Goal: Information Seeking & Learning: Learn about a topic

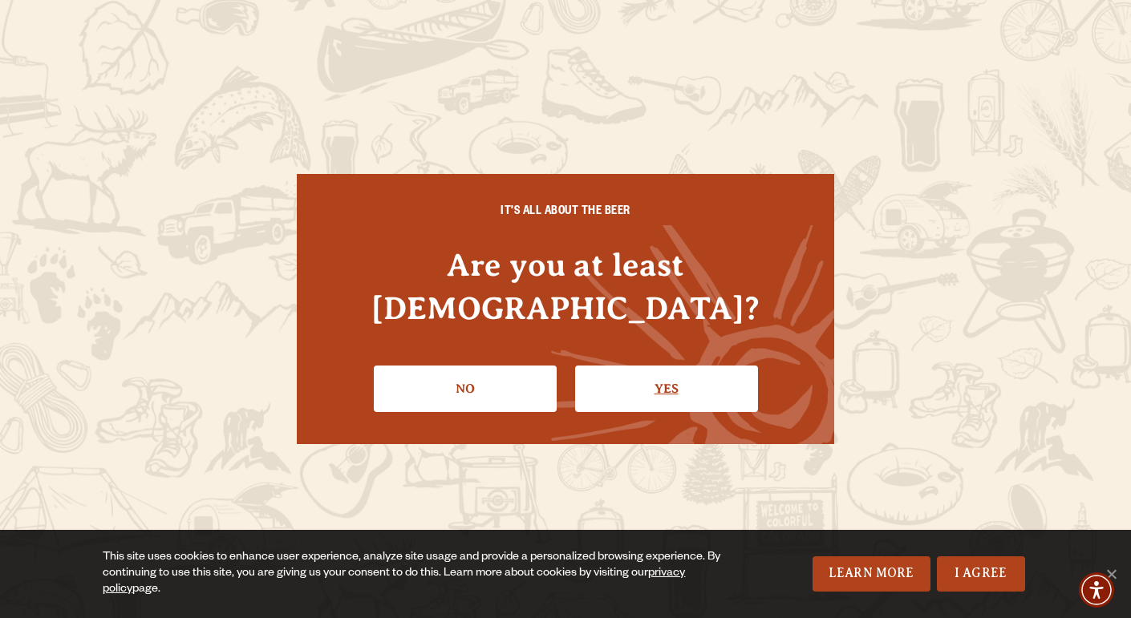
click at [656, 366] on link "Yes" at bounding box center [666, 389] width 183 height 47
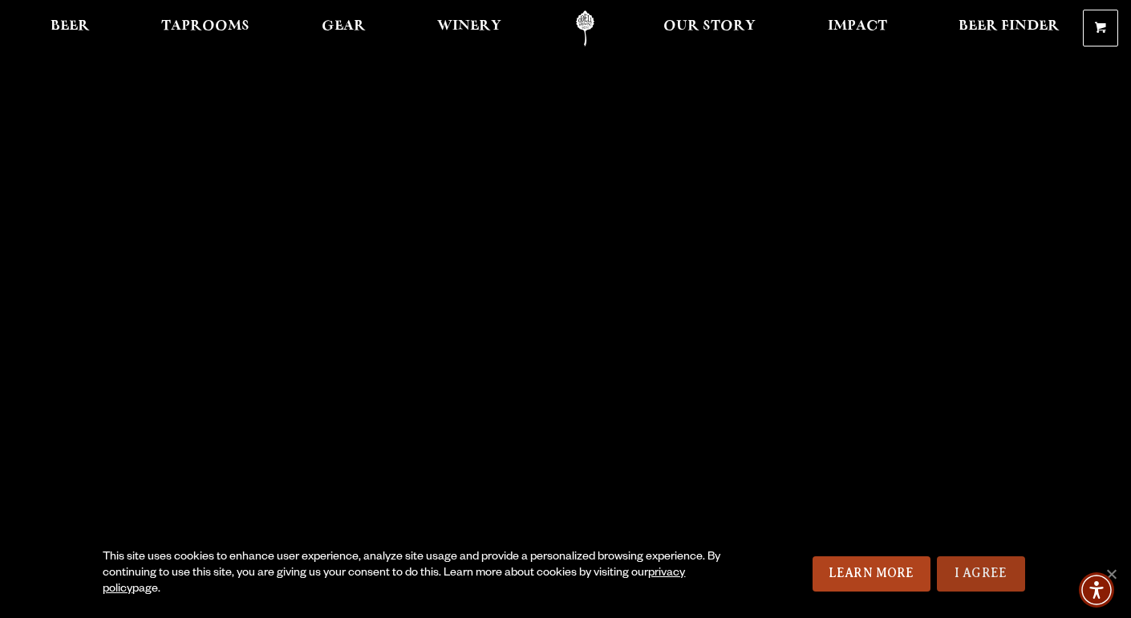
click at [987, 576] on link "I Agree" at bounding box center [981, 573] width 88 height 35
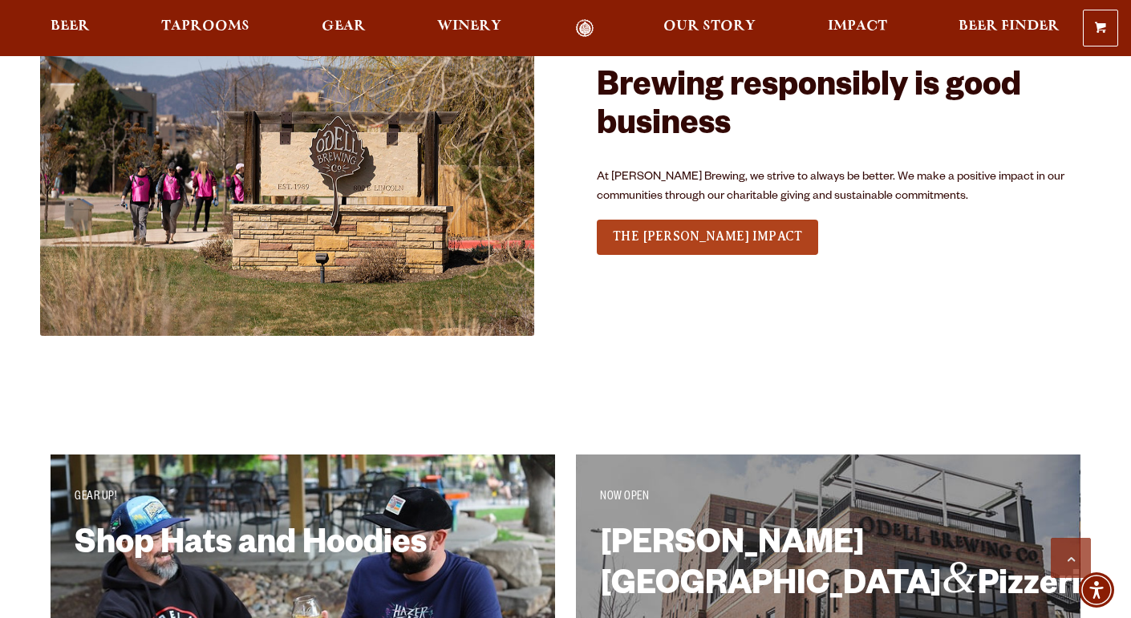
scroll to position [2313, 0]
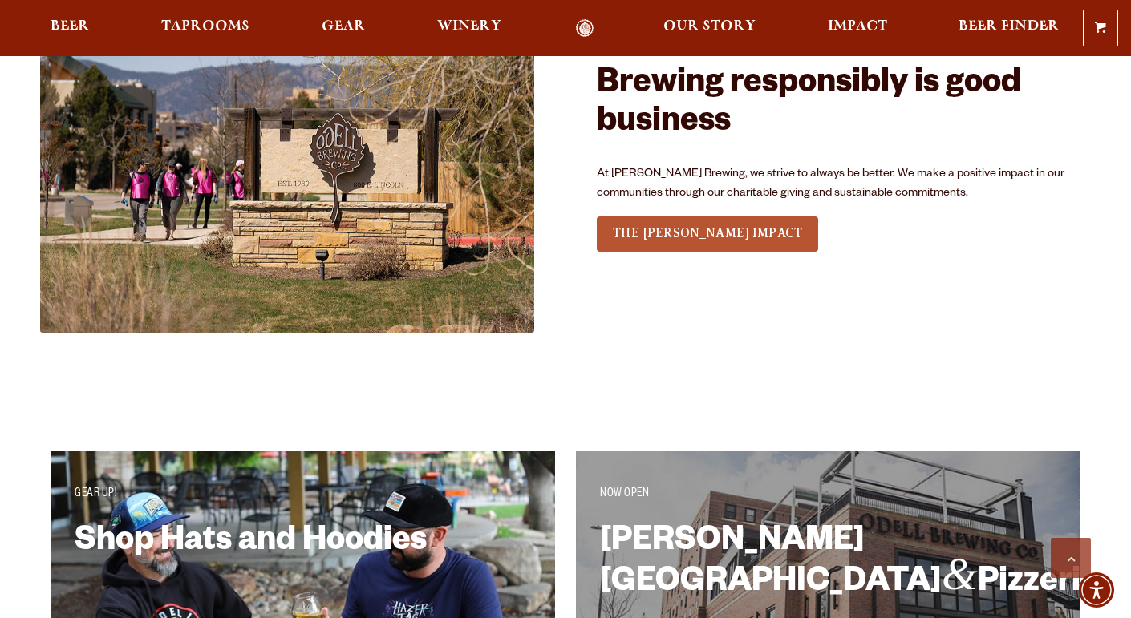
click at [649, 231] on span "THE [PERSON_NAME] IMPACT" at bounding box center [707, 233] width 189 height 14
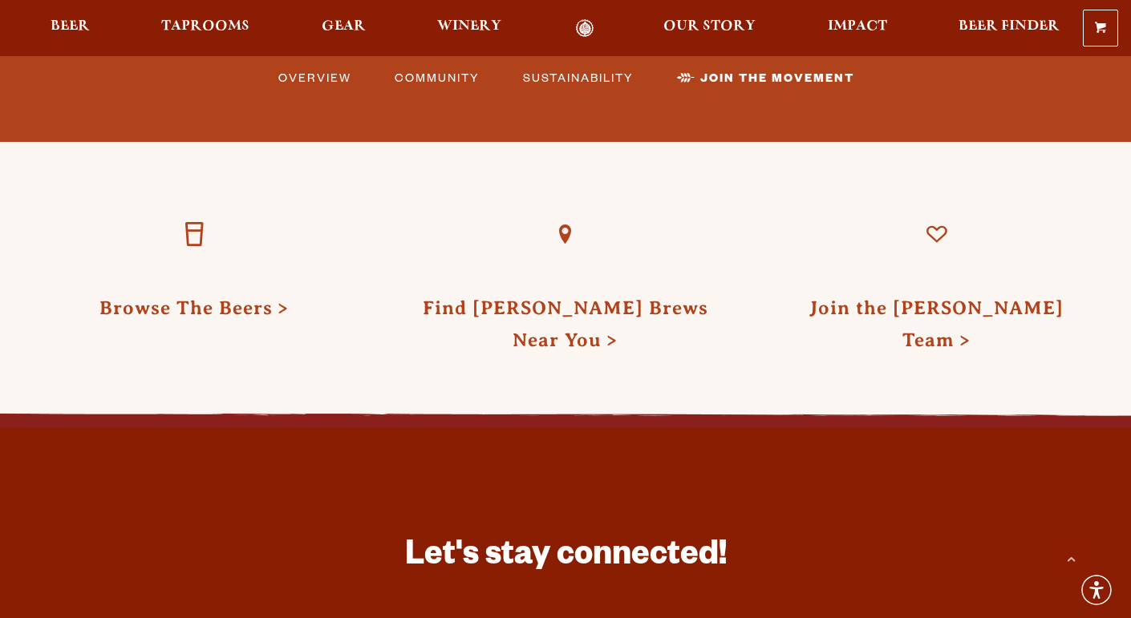
scroll to position [4454, 0]
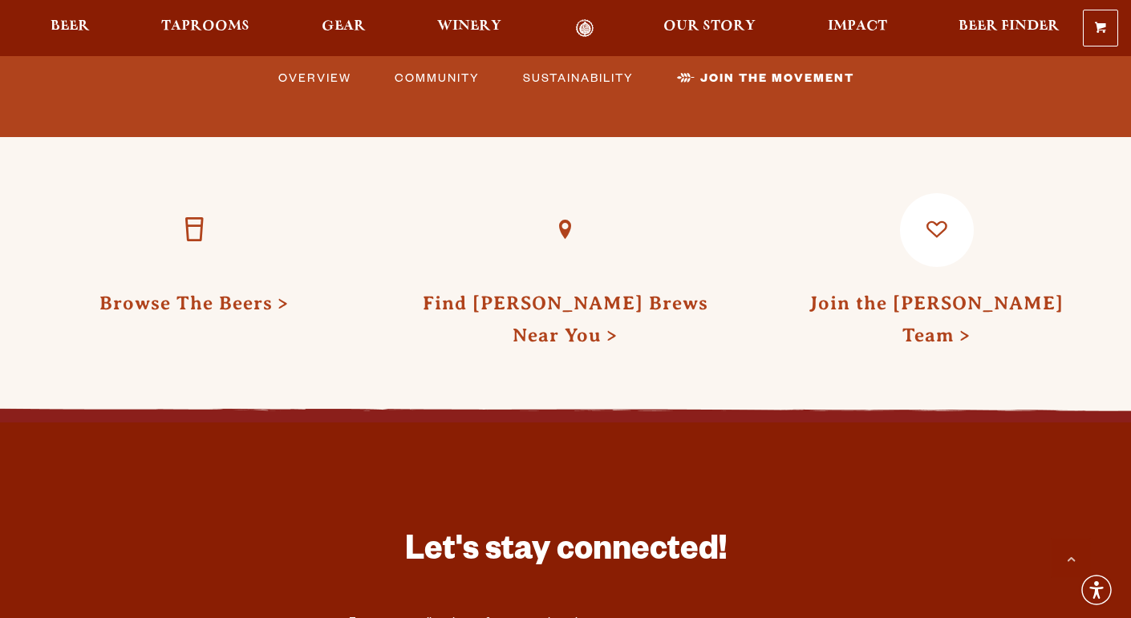
click at [896, 293] on link "Join the [PERSON_NAME] Team" at bounding box center [936, 319] width 254 height 53
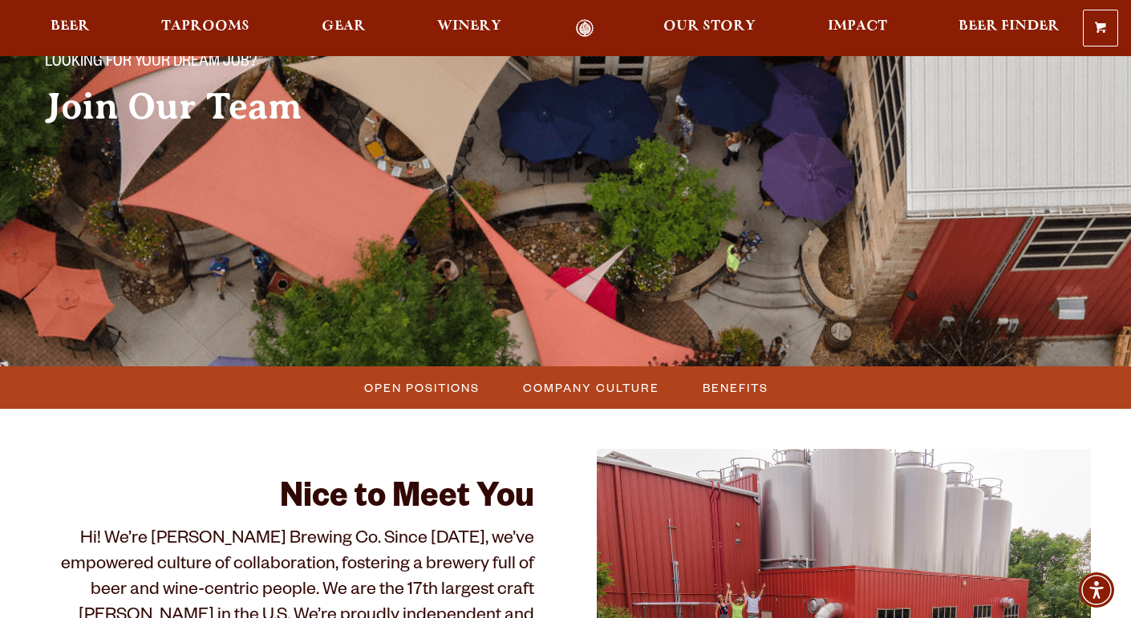
scroll to position [213, 0]
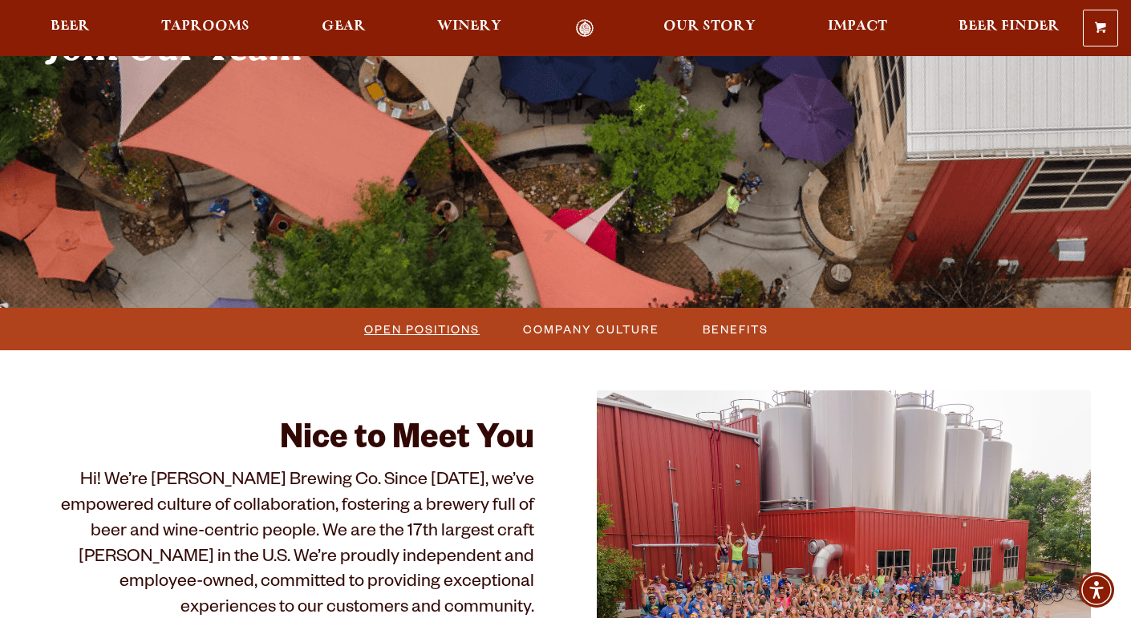
click at [425, 329] on span "Open Positions" at bounding box center [421, 329] width 115 height 23
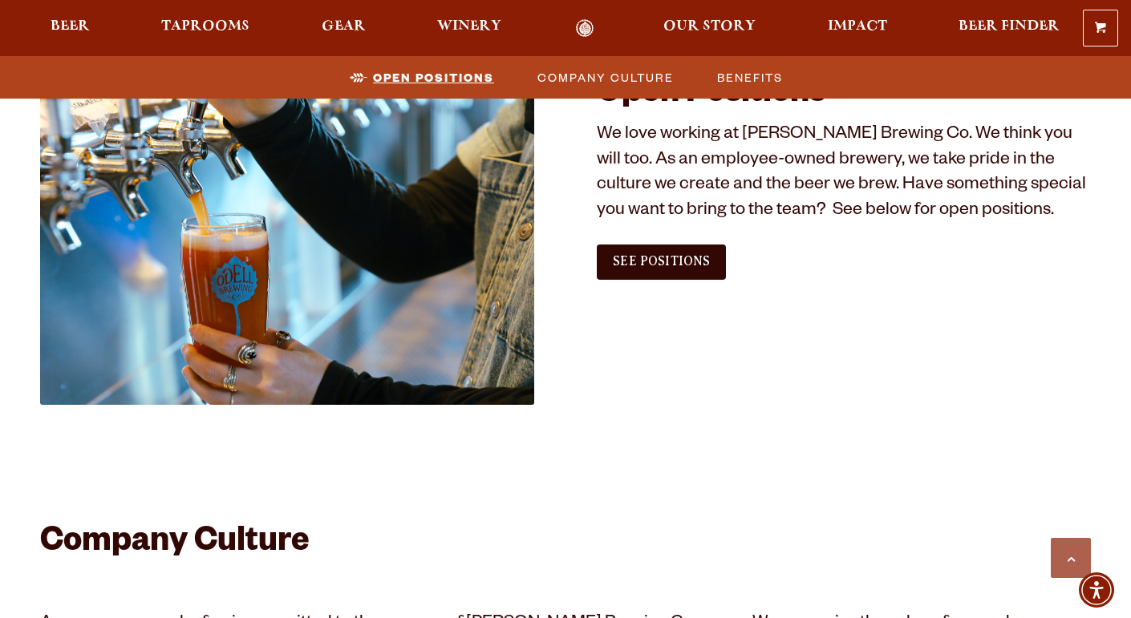
scroll to position [966, 0]
click at [664, 261] on span "See Positions" at bounding box center [661, 261] width 97 height 14
